Goal: Information Seeking & Learning: Understand process/instructions

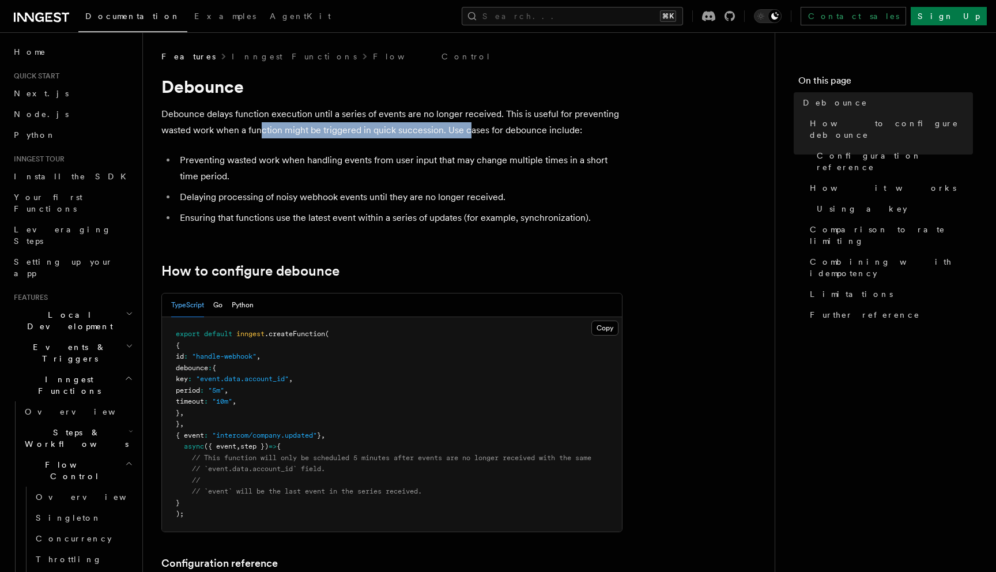
drag, startPoint x: 263, startPoint y: 129, endPoint x: 466, endPoint y: 133, distance: 202.9
click at [466, 133] on p "Debounce delays function execution until a series of events are no longer recei…" at bounding box center [391, 122] width 461 height 32
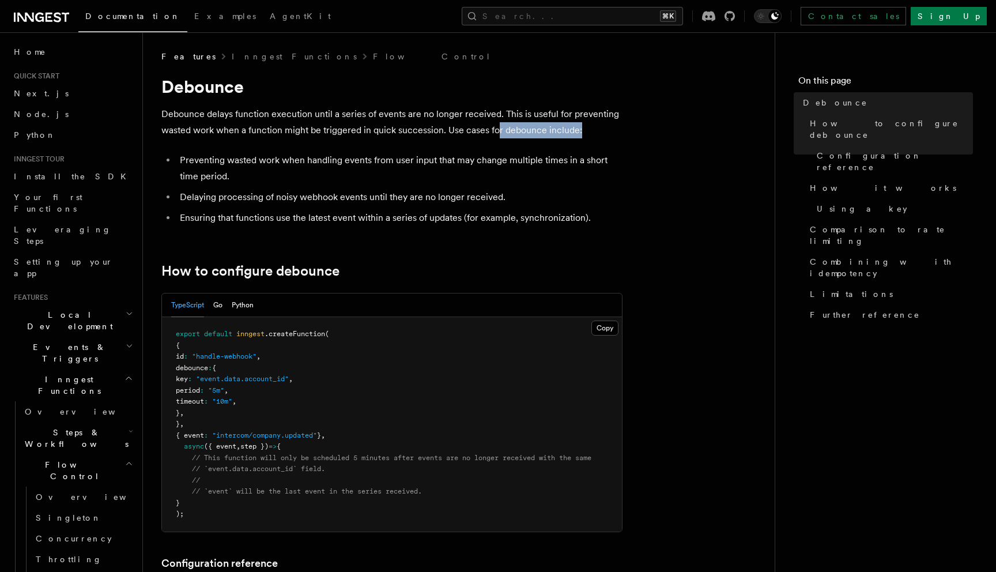
drag, startPoint x: 497, startPoint y: 130, endPoint x: 609, endPoint y: 122, distance: 112.7
click at [612, 122] on p "Debounce delays function execution until a series of events are no longer recei…" at bounding box center [391, 122] width 461 height 32
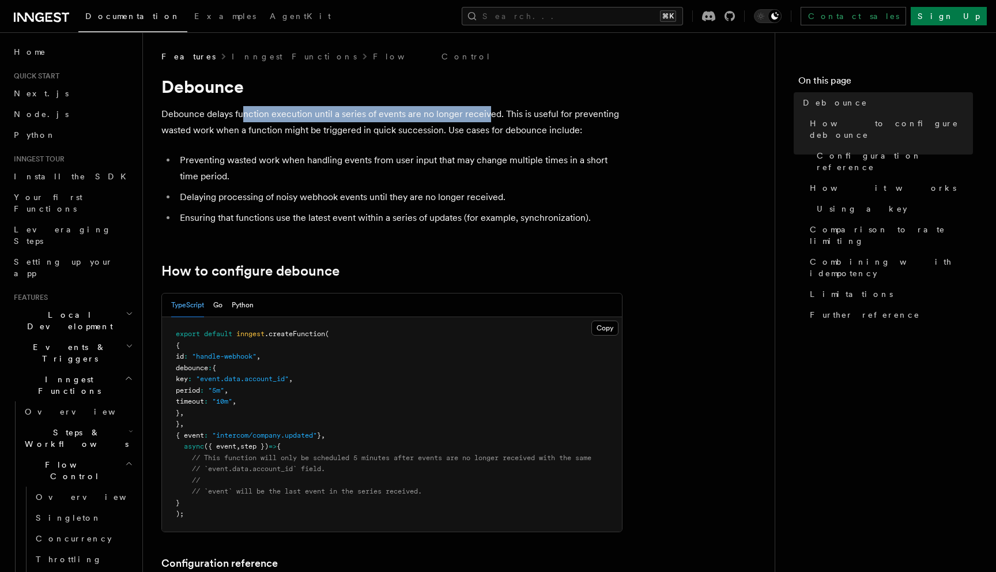
drag, startPoint x: 242, startPoint y: 112, endPoint x: 484, endPoint y: 112, distance: 242.1
click at [485, 112] on p "Debounce delays function execution until a series of events are no longer recei…" at bounding box center [391, 122] width 461 height 32
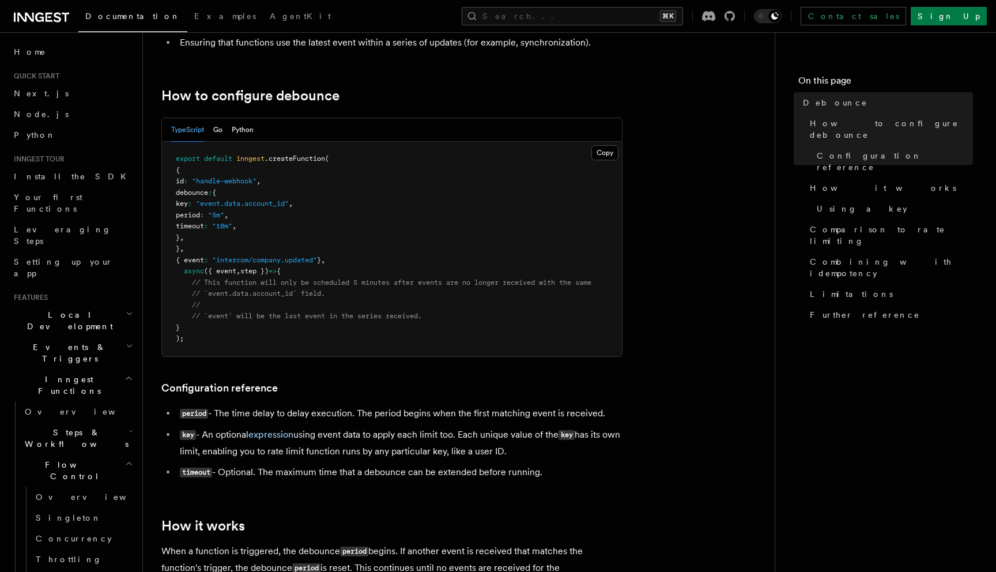
scroll to position [203, 0]
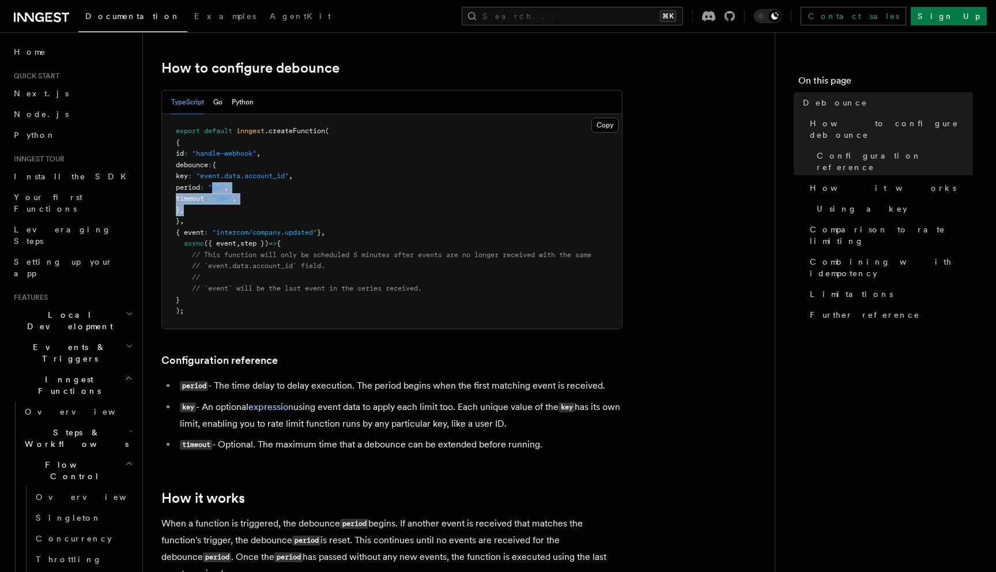
drag, startPoint x: 237, startPoint y: 187, endPoint x: 270, endPoint y: 205, distance: 36.6
click at [270, 205] on pre "export default inngest .createFunction ( { id : "handle-webhook" , debounce : {…" at bounding box center [392, 221] width 460 height 214
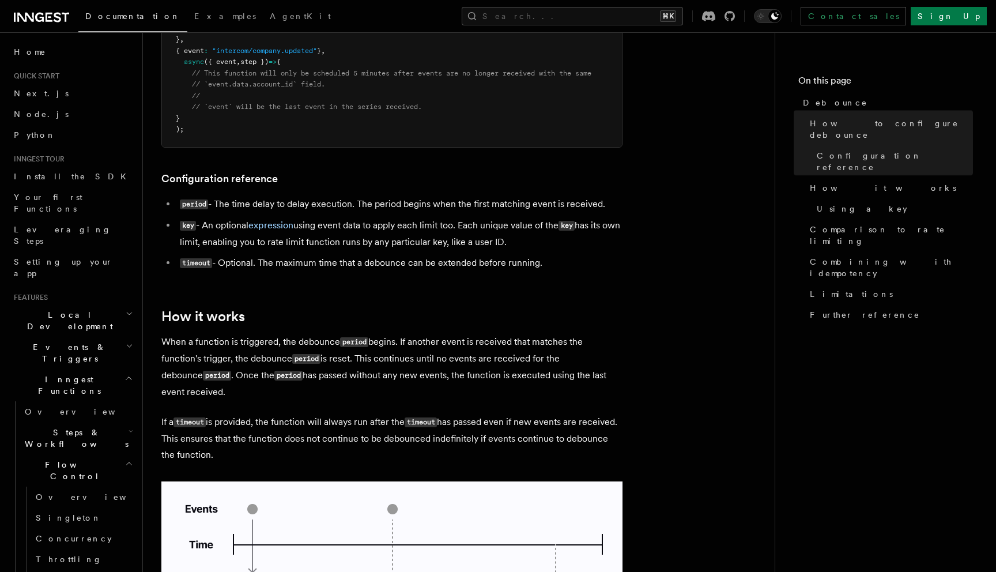
scroll to position [420, 0]
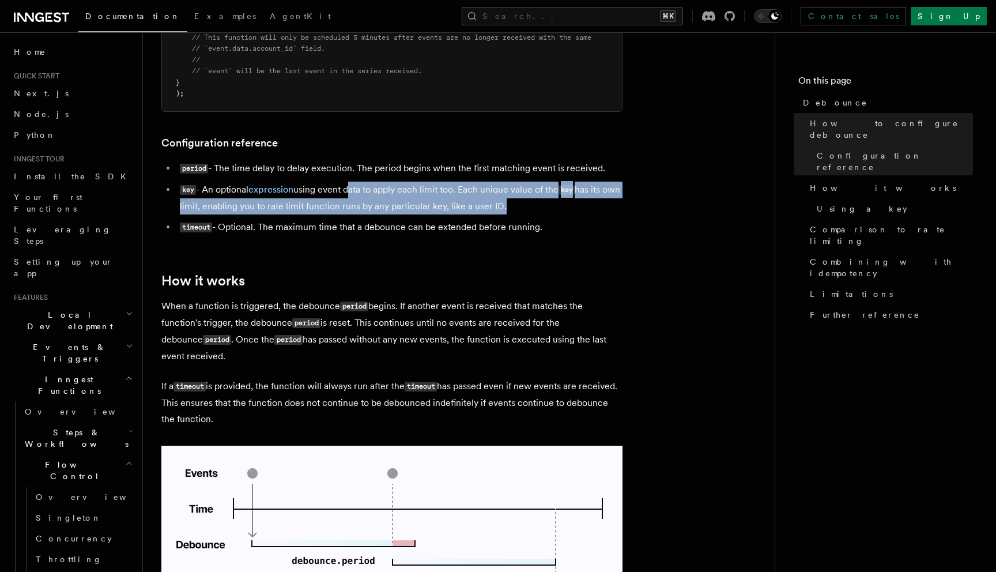
drag, startPoint x: 349, startPoint y: 191, endPoint x: 522, endPoint y: 218, distance: 175.0
click at [522, 218] on ul "period - The time delay to delay execution. The period begins when the first ma…" at bounding box center [391, 198] width 461 height 76
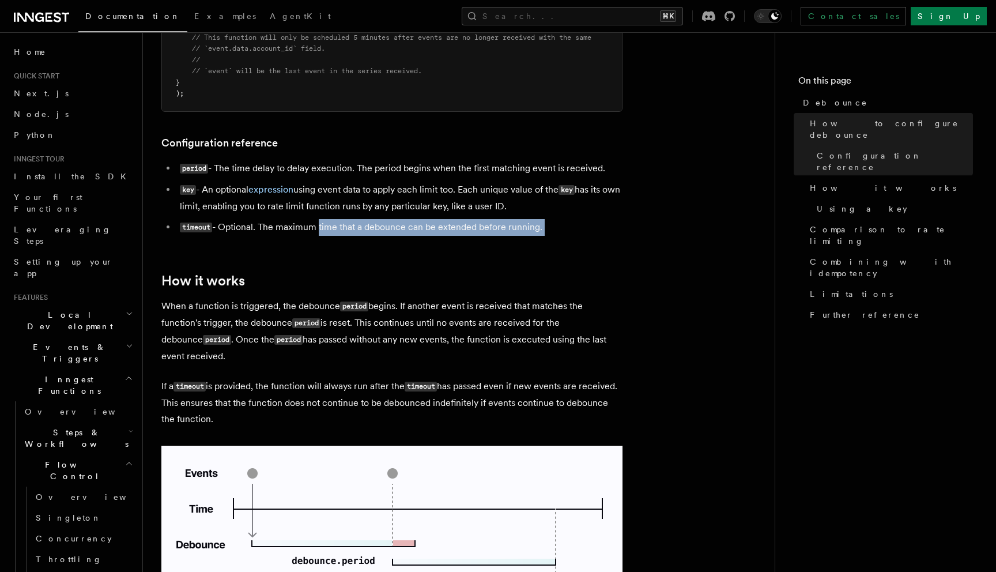
drag, startPoint x: 318, startPoint y: 229, endPoint x: 466, endPoint y: 245, distance: 149.0
click at [466, 245] on article "Features Inngest Functions Flow Control Debounce Debounce delays function execu…" at bounding box center [458, 513] width 595 height 1764
click at [452, 241] on article "Features Inngest Functions Flow Control Debounce Debounce delays function execu…" at bounding box center [458, 513] width 595 height 1764
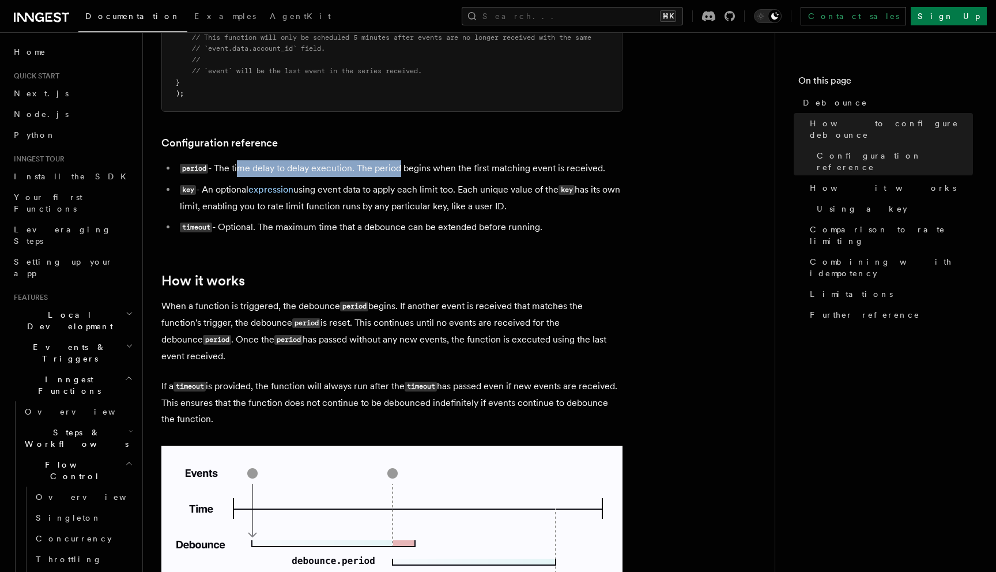
drag, startPoint x: 238, startPoint y: 165, endPoint x: 395, endPoint y: 169, distance: 156.8
click at [395, 169] on li "period - The time delay to delay execution. The period begins when the first ma…" at bounding box center [399, 168] width 446 height 17
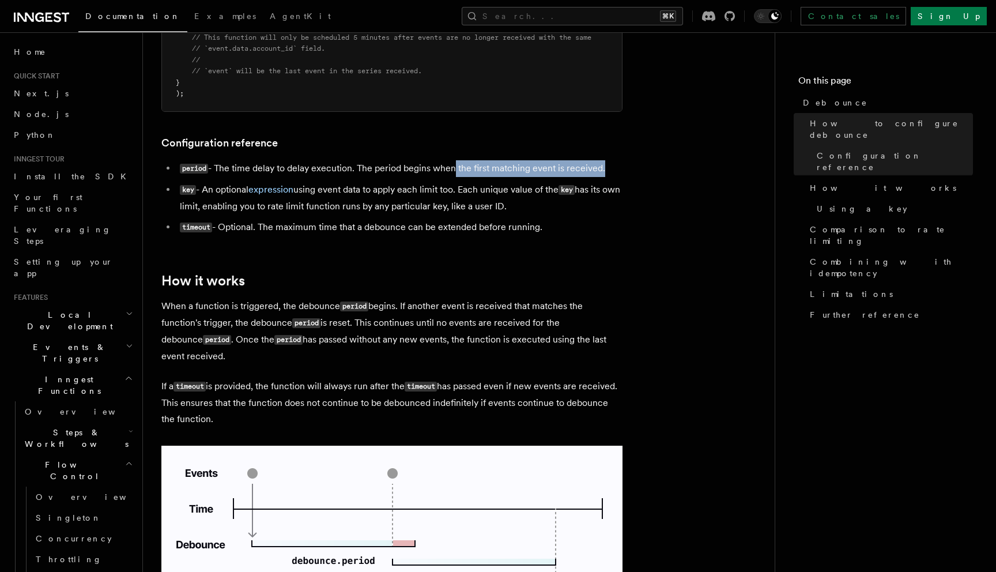
drag, startPoint x: 450, startPoint y: 170, endPoint x: 625, endPoint y: 179, distance: 174.9
click at [625, 179] on article "Features Inngest Functions Flow Control Debounce Debounce delays function execu…" at bounding box center [458, 513] width 595 height 1764
